Goal: Transaction & Acquisition: Obtain resource

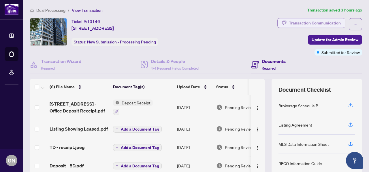
click at [317, 22] on div "Transaction Communication" at bounding box center [315, 22] width 52 height 9
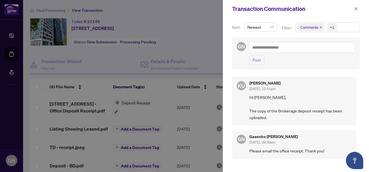
scroll to position [1, 0]
click at [197, 21] on div at bounding box center [184, 86] width 369 height 172
click at [357, 7] on icon "close" at bounding box center [356, 9] width 4 height 4
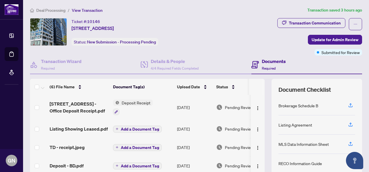
click at [147, 102] on span "Deposit Receipt" at bounding box center [135, 103] width 33 height 6
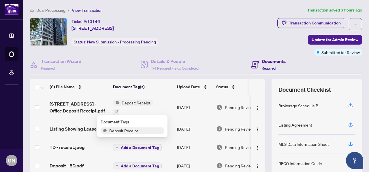
click at [133, 130] on span "Deposit Receipt" at bounding box center [123, 131] width 33 height 6
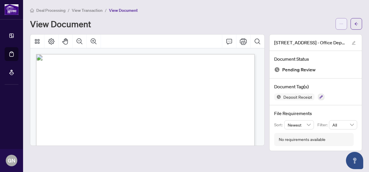
click at [341, 22] on icon "ellipsis" at bounding box center [341, 24] width 4 height 4
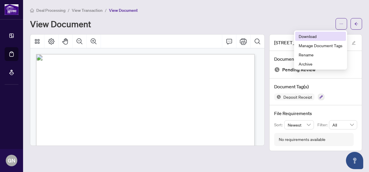
click at [313, 38] on span "Download" at bounding box center [320, 36] width 44 height 6
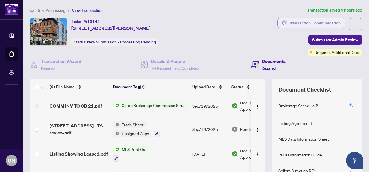
click at [302, 24] on div "Transaction Communication" at bounding box center [315, 22] width 52 height 9
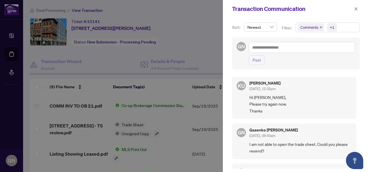
click at [134, 124] on div at bounding box center [184, 86] width 369 height 172
click at [357, 8] on icon "close" at bounding box center [355, 8] width 3 height 3
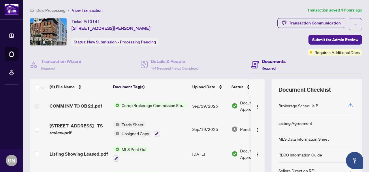
click at [136, 133] on span "Unsigned Copy" at bounding box center [135, 133] width 32 height 6
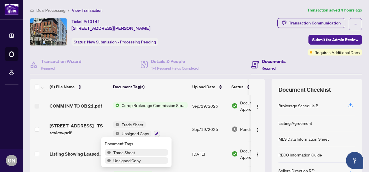
click at [130, 151] on span "Trade Sheet" at bounding box center [124, 152] width 26 height 6
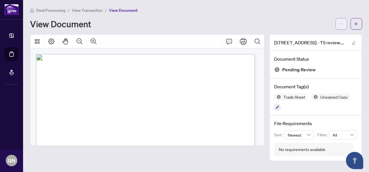
click at [339, 25] on icon "ellipsis" at bounding box center [341, 24] width 4 height 4
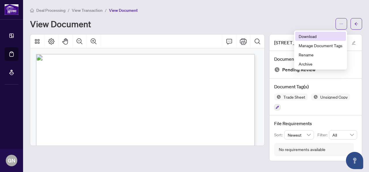
click at [313, 37] on span "Download" at bounding box center [320, 36] width 44 height 6
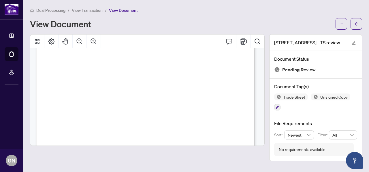
scroll to position [35, 0]
